Goal: Information Seeking & Learning: Compare options

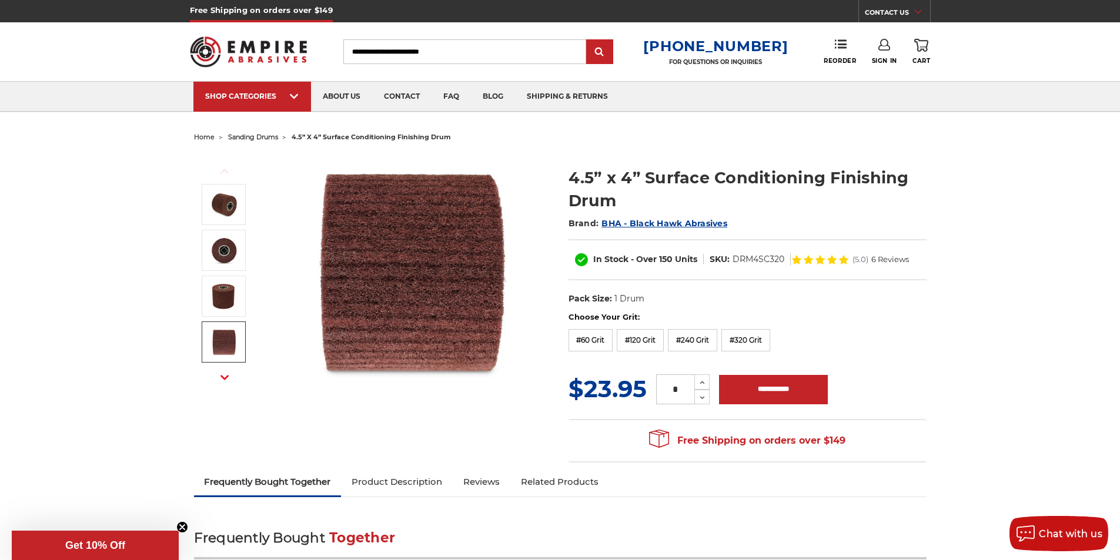
click at [228, 379] on icon "button" at bounding box center [225, 377] width 8 height 8
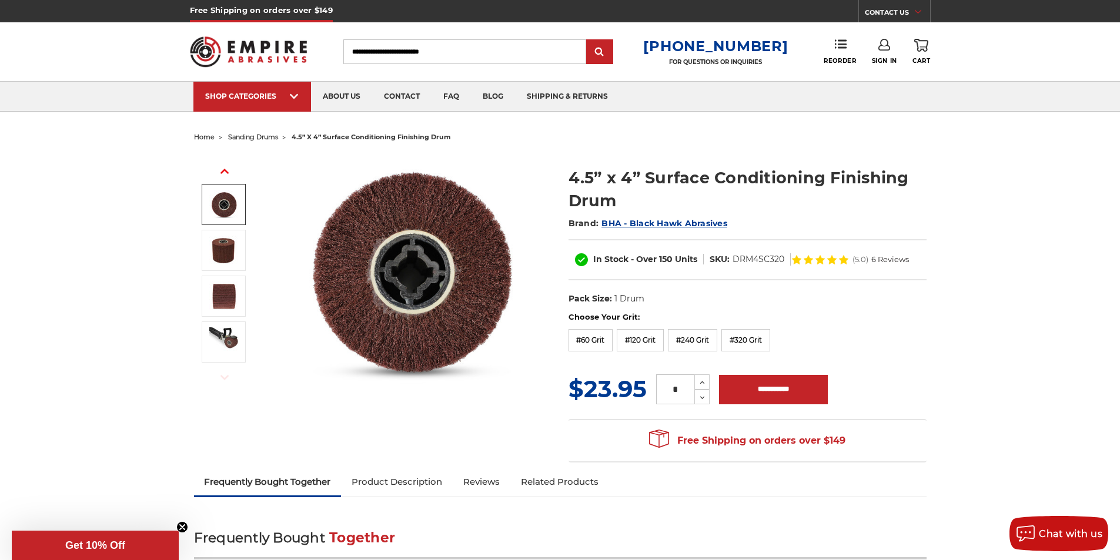
click at [223, 172] on use "button" at bounding box center [225, 171] width 8 height 5
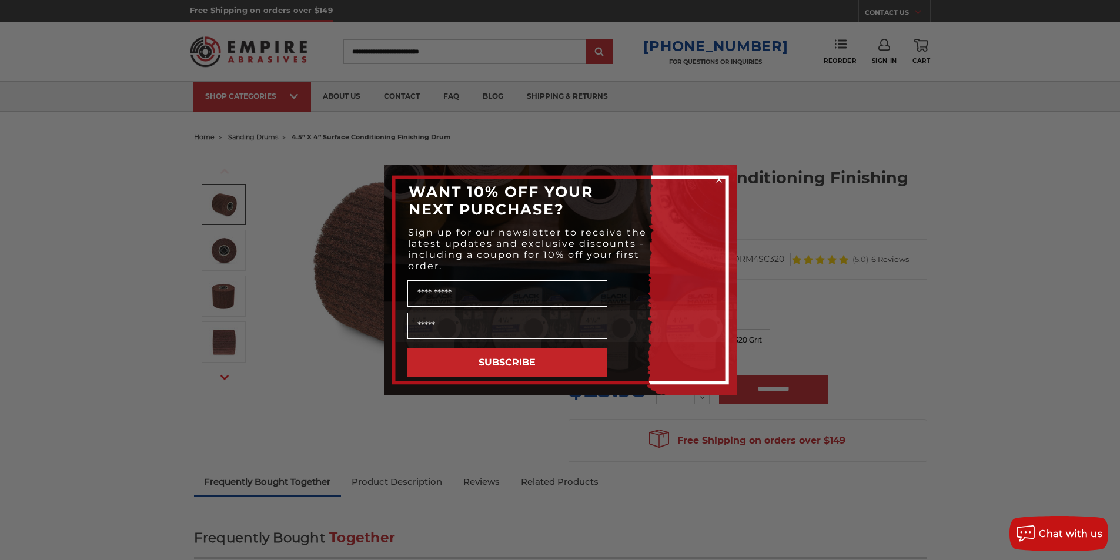
click at [721, 178] on icon "Close dialog" at bounding box center [719, 180] width 5 height 5
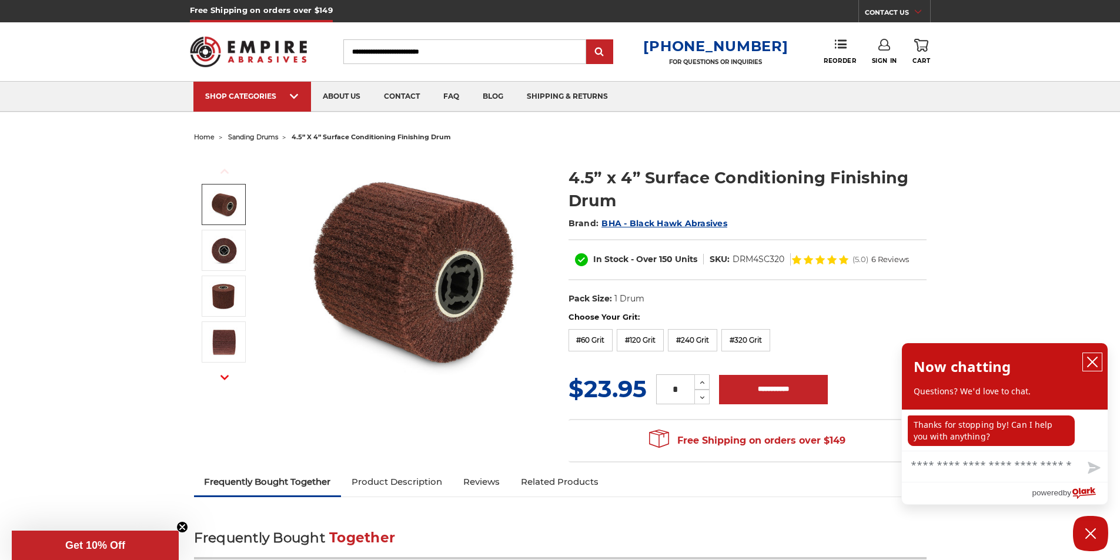
click at [1090, 363] on icon "close chatbox" at bounding box center [1093, 362] width 12 height 12
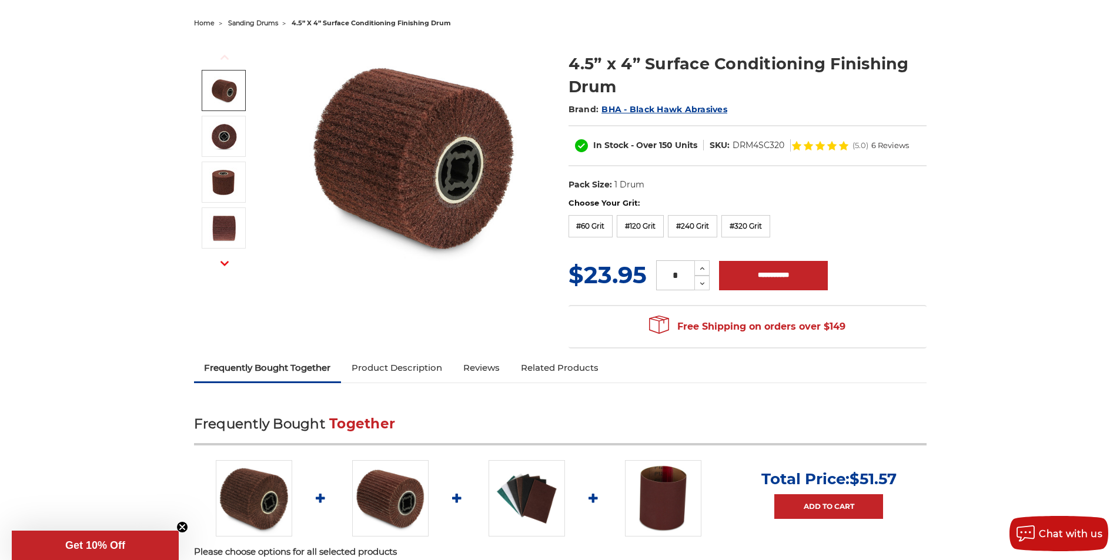
scroll to position [118, 0]
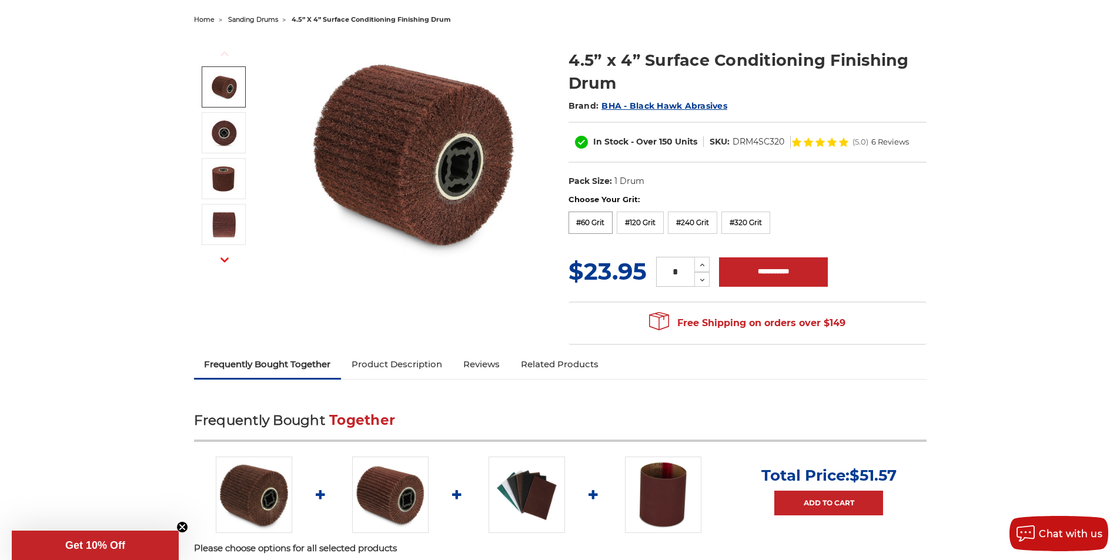
click at [581, 216] on label "#60 Grit" at bounding box center [591, 223] width 45 height 22
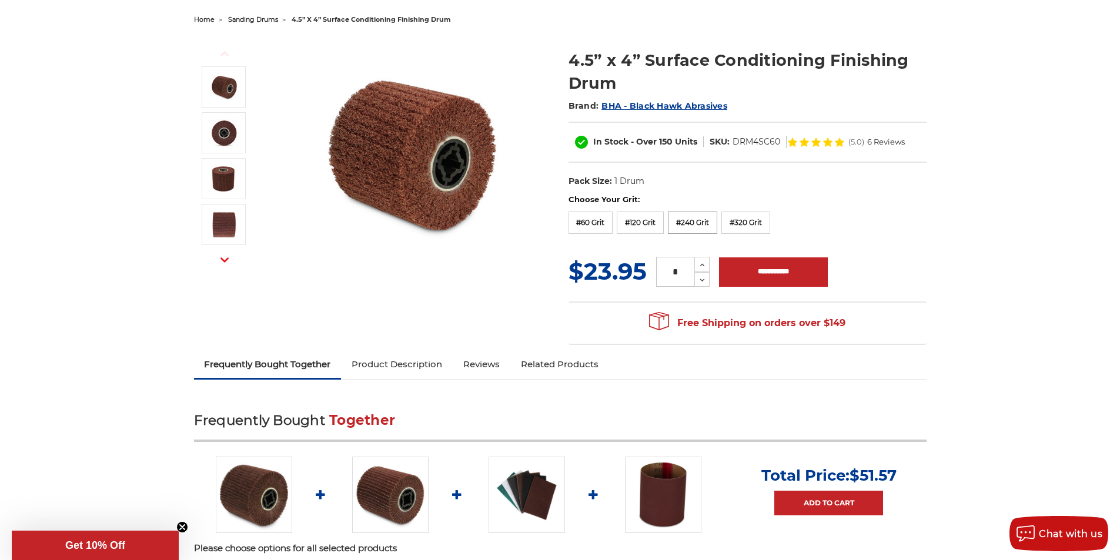
click at [696, 227] on label "#240 Grit" at bounding box center [692, 223] width 49 height 22
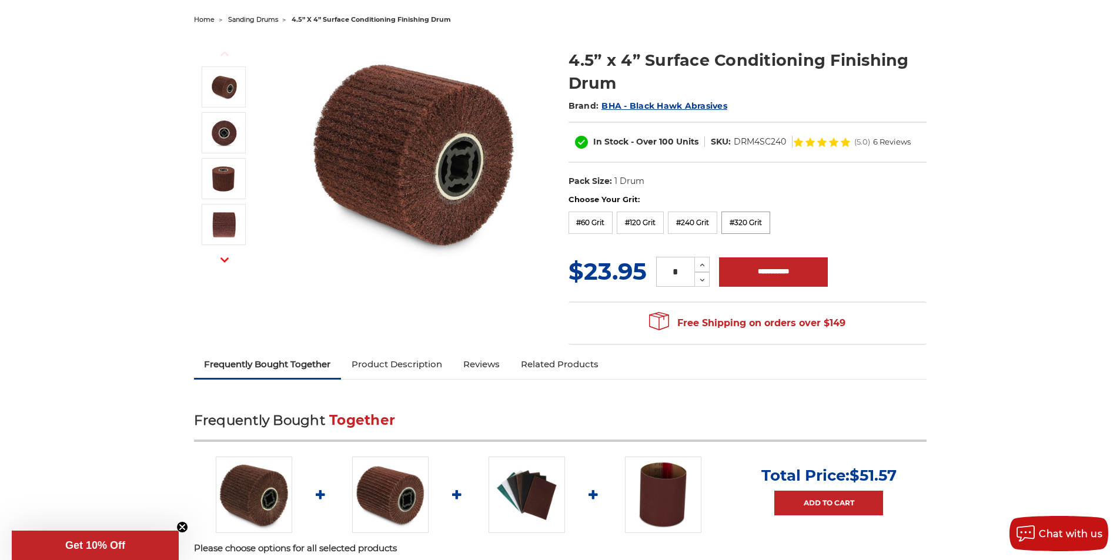
click at [737, 223] on label "#320 Grit" at bounding box center [746, 223] width 49 height 22
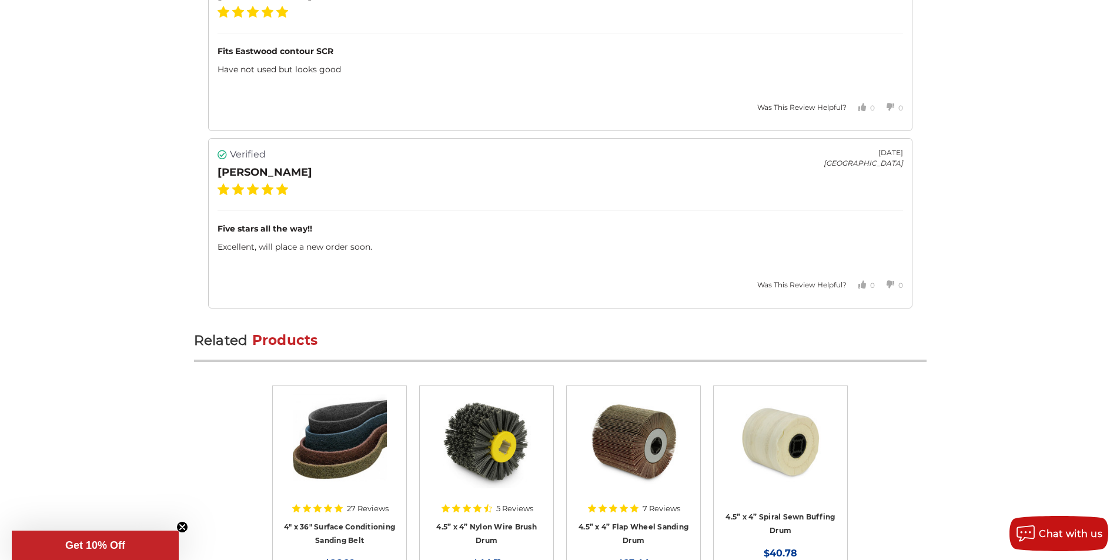
scroll to position [2632, 0]
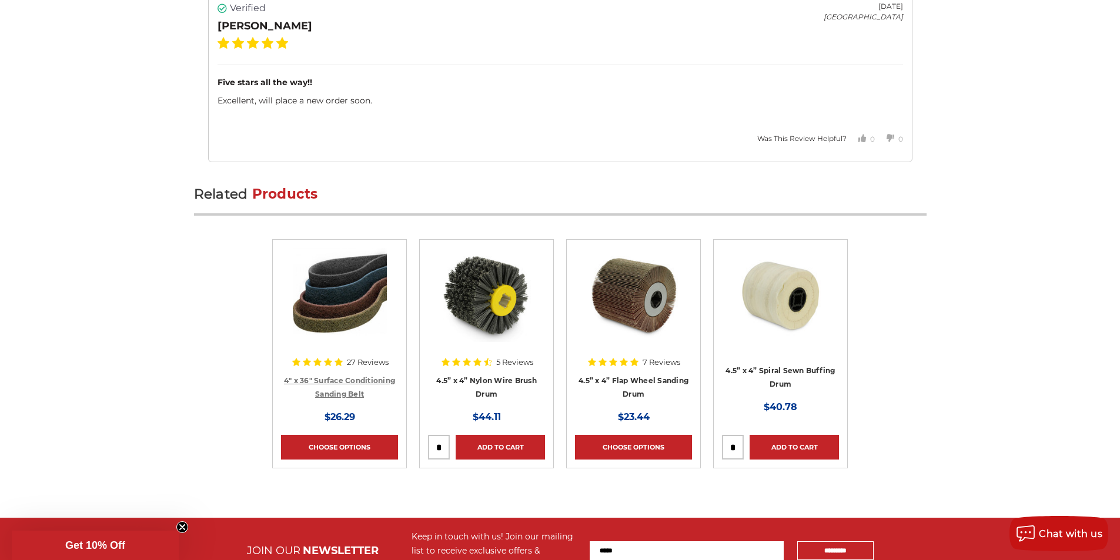
click at [348, 380] on link "4" x 36" Surface Conditioning Sanding Belt" at bounding box center [339, 387] width 111 height 22
